Goal: Information Seeking & Learning: Learn about a topic

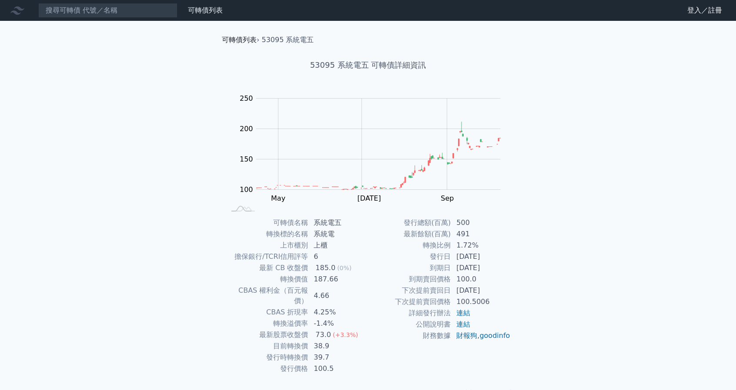
click at [256, 36] on link "可轉債列表" at bounding box center [239, 40] width 35 height 8
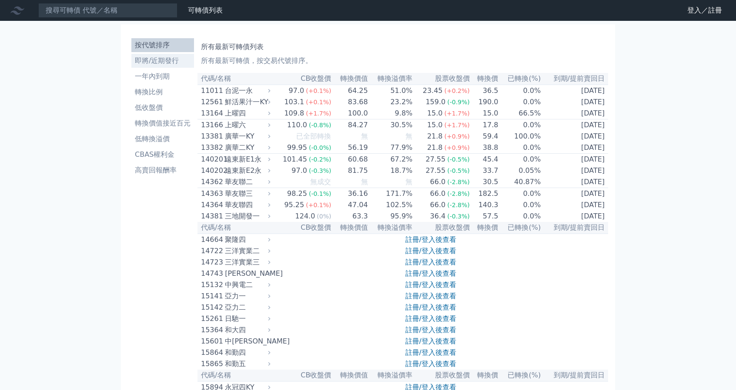
click at [171, 60] on li "即將/近期發行" at bounding box center [162, 61] width 63 height 10
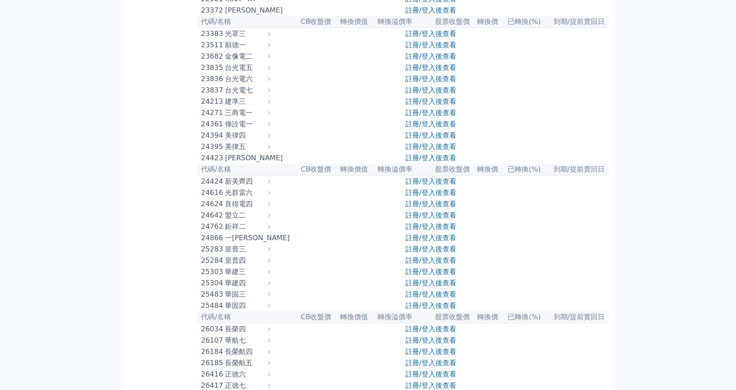
scroll to position [652, 0]
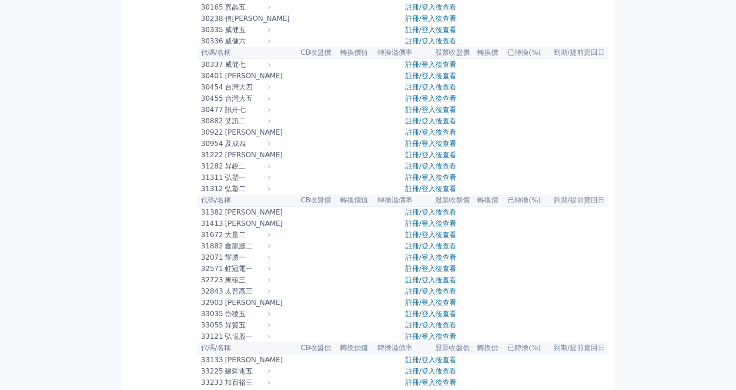
scroll to position [1217, 0]
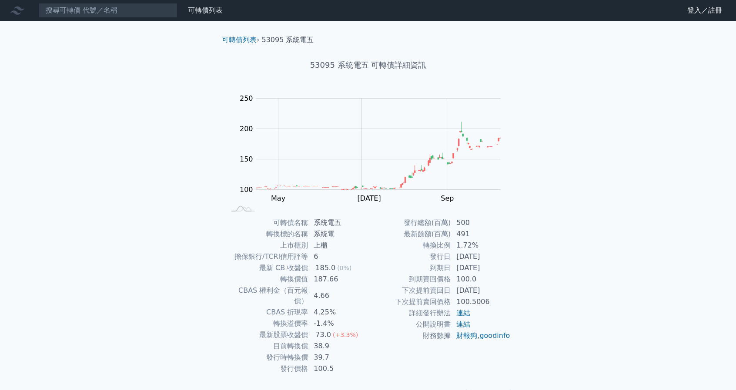
drag, startPoint x: 259, startPoint y: 108, endPoint x: 261, endPoint y: 100, distance: 7.7
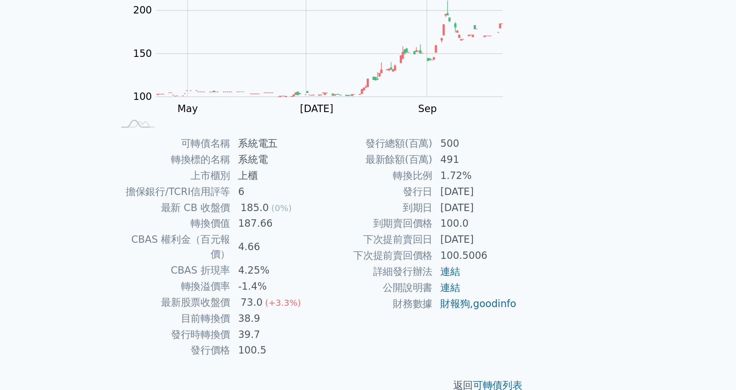
scroll to position [12, 0]
click at [553, 245] on div "可轉債列表 財務數據 可轉債列表 財務數據 登入／註冊 登入／註冊 可轉債列表 › 53095 系統電五 53095 系統電五 可轉債詳細資訊 Zoom Ou…" at bounding box center [368, 194] width 736 height 413
click at [361, 317] on td "73.0 (+3.3%)" at bounding box center [338, 322] width 60 height 11
drag, startPoint x: 315, startPoint y: 336, endPoint x: 328, endPoint y: 337, distance: 12.6
click at [328, 340] on td "39.7" at bounding box center [338, 345] width 60 height 11
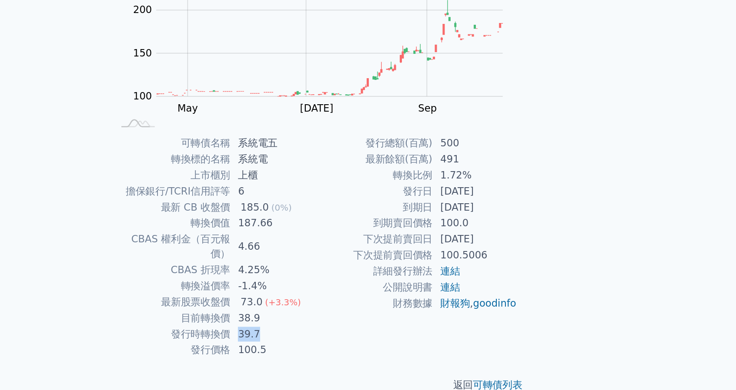
click at [322, 340] on td "39.7" at bounding box center [338, 345] width 60 height 11
drag, startPoint x: 316, startPoint y: 324, endPoint x: 330, endPoint y: 324, distance: 14.8
click at [334, 329] on td "38.9" at bounding box center [338, 334] width 60 height 11
drag, startPoint x: 313, startPoint y: 326, endPoint x: 334, endPoint y: 326, distance: 20.4
click at [334, 329] on td "38.9" at bounding box center [338, 334] width 60 height 11
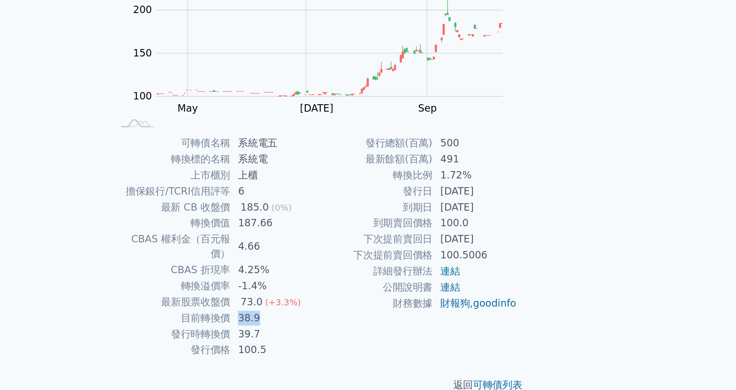
click at [329, 329] on td "38.9" at bounding box center [338, 334] width 60 height 11
drag, startPoint x: 329, startPoint y: 324, endPoint x: 309, endPoint y: 323, distance: 20.0
click at [309, 329] on td "38.9" at bounding box center [338, 334] width 60 height 11
